Goal: Navigation & Orientation: Find specific page/section

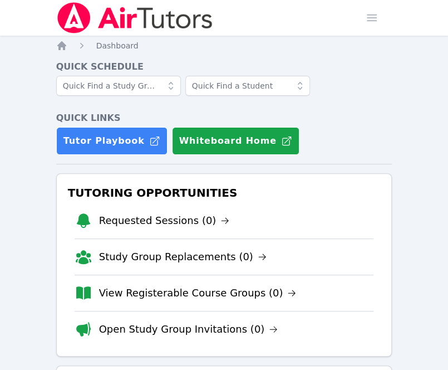
click at [413, 4] on nav "Home Sessions Study Groups Students Messages Open user menu Lisa Batuski Open m…" at bounding box center [224, 18] width 448 height 36
